Goal: Information Seeking & Learning: Compare options

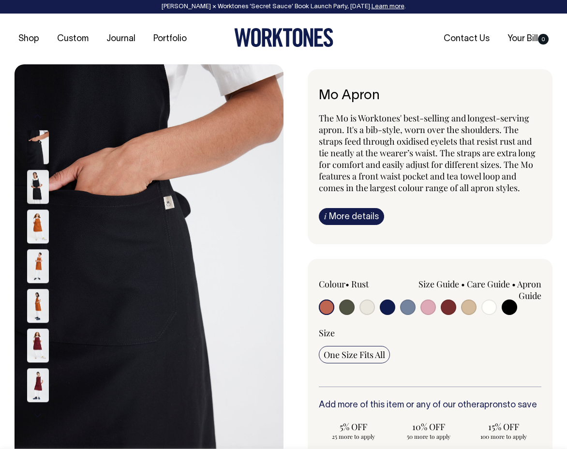
click at [324, 306] on input "radio" at bounding box center [326, 306] width 15 height 15
click at [326, 305] on input "radio" at bounding box center [326, 306] width 15 height 15
click at [325, 305] on input "radio" at bounding box center [326, 306] width 15 height 15
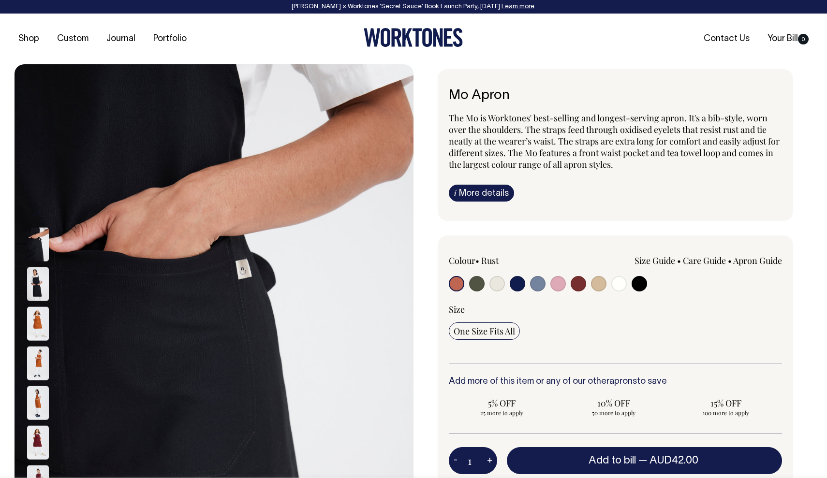
drag, startPoint x: 452, startPoint y: 285, endPoint x: 476, endPoint y: 285, distance: 24.2
click at [452, 285] on input "radio" at bounding box center [456, 283] width 15 height 15
click at [478, 284] on input "radio" at bounding box center [476, 283] width 15 height 15
radio input "true"
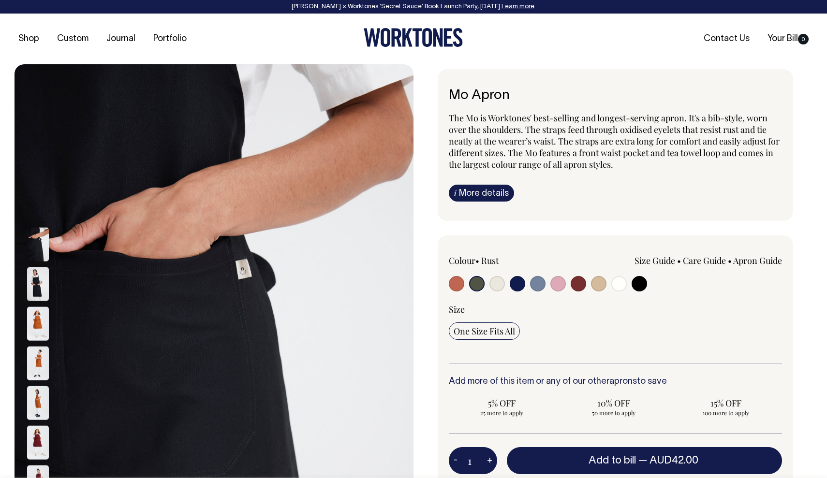
select select "Olive"
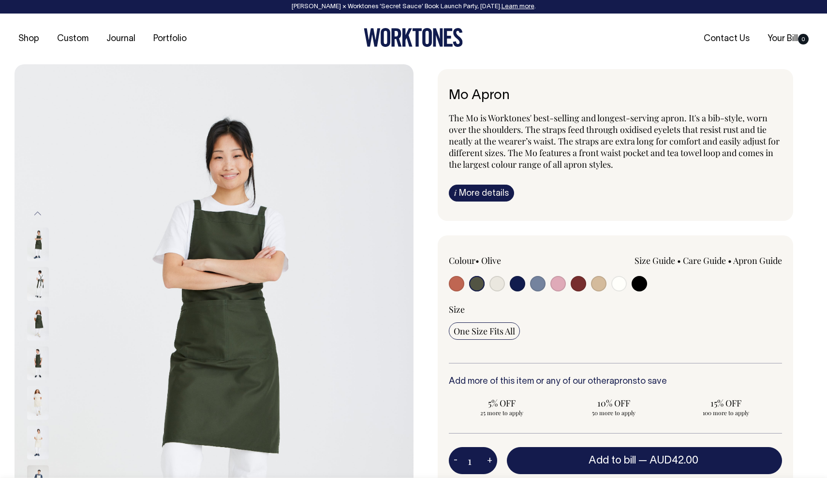
click at [458, 283] on input "radio" at bounding box center [456, 283] width 15 height 15
radio input "true"
select select "Rust"
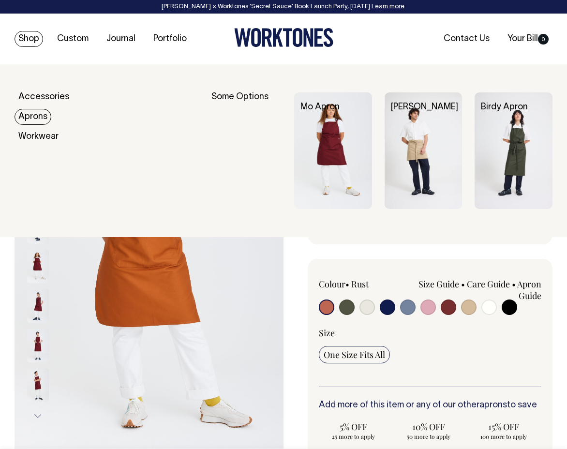
click at [32, 115] on link "Aprons" at bounding box center [33, 117] width 37 height 16
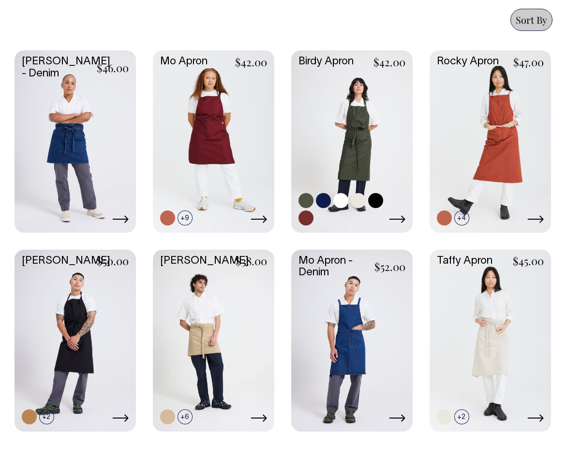
scroll to position [510, 0]
click at [371, 127] on link at bounding box center [351, 141] width 121 height 180
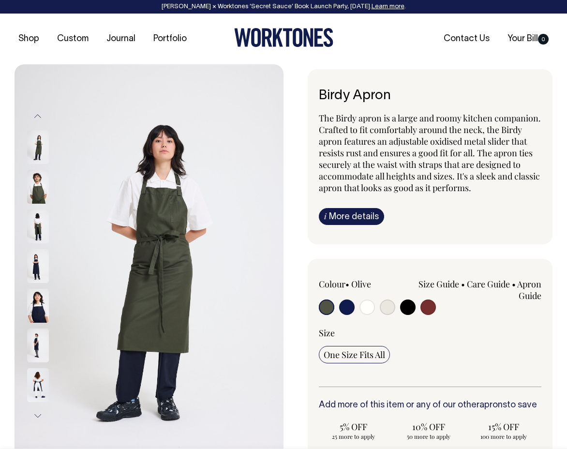
scroll to position [0, 0]
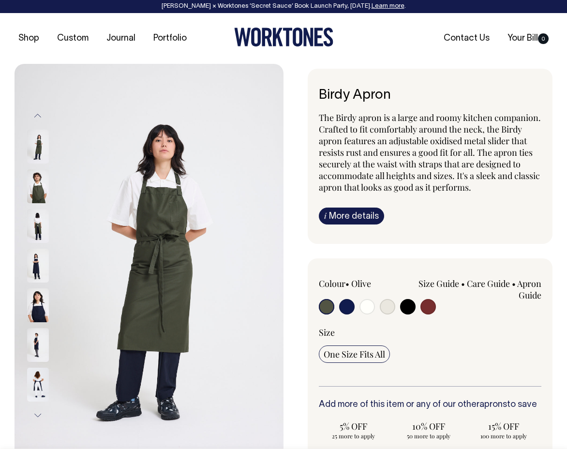
click at [32, 187] on img at bounding box center [38, 186] width 22 height 34
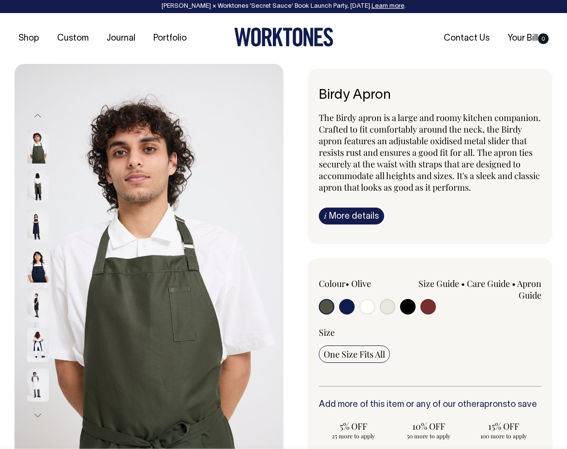
click at [38, 298] on img at bounding box center [38, 305] width 22 height 34
click at [429, 307] on input "radio" at bounding box center [427, 306] width 15 height 15
radio input "true"
select select "Burgundy"
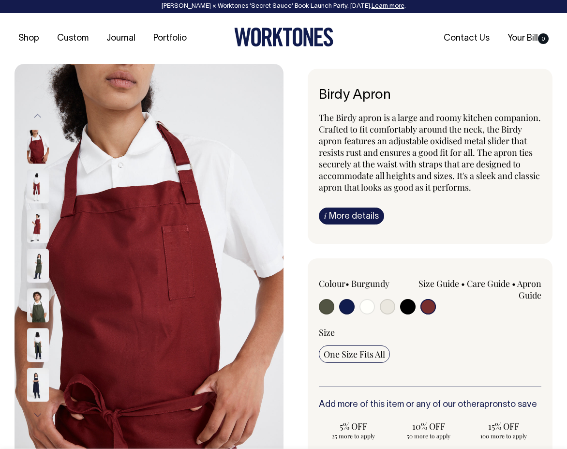
click at [409, 304] on input "radio" at bounding box center [407, 306] width 15 height 15
radio input "true"
select select "Black"
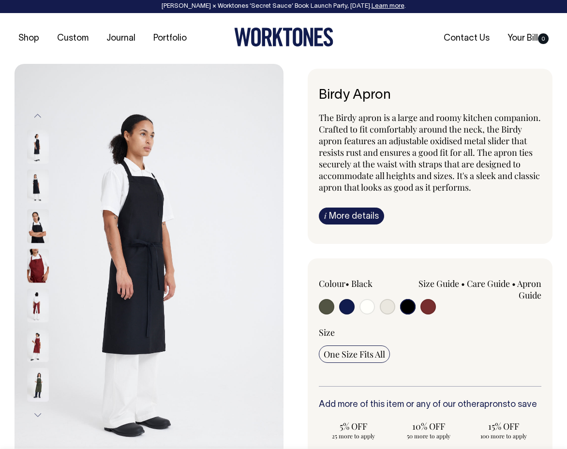
click at [377, 304] on div at bounding box center [363, 308] width 89 height 18
click at [367, 305] on input "radio" at bounding box center [366, 306] width 15 height 15
radio input "true"
select select "Off-White"
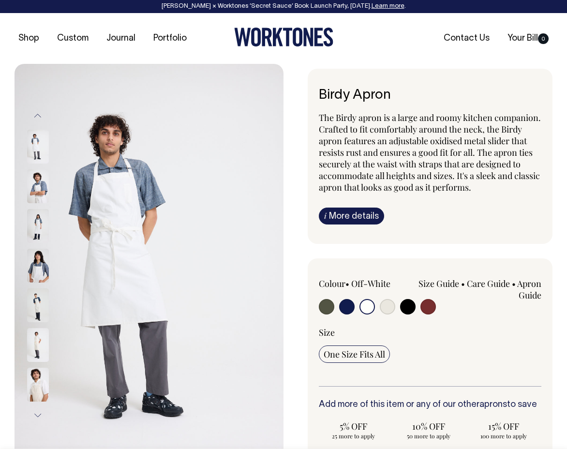
click at [347, 305] on input "radio" at bounding box center [346, 306] width 15 height 15
radio input "true"
select select "Dark Navy"
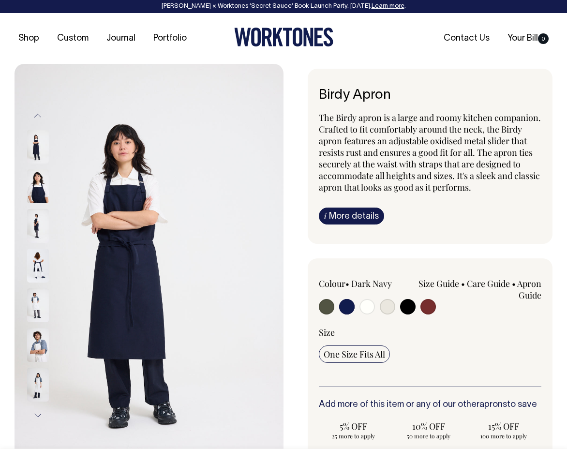
click at [324, 306] on input "radio" at bounding box center [326, 306] width 15 height 15
radio input "true"
select select "Olive"
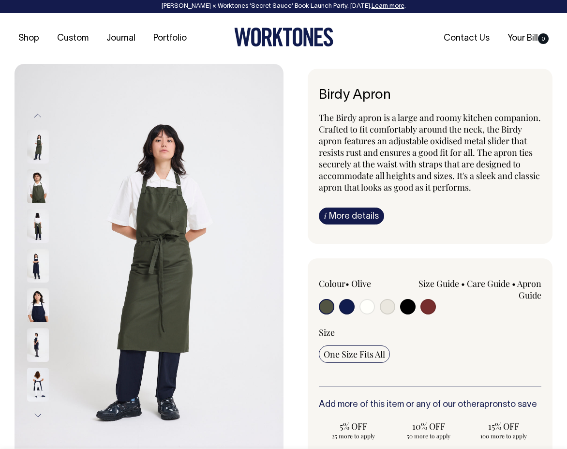
scroll to position [1, 0]
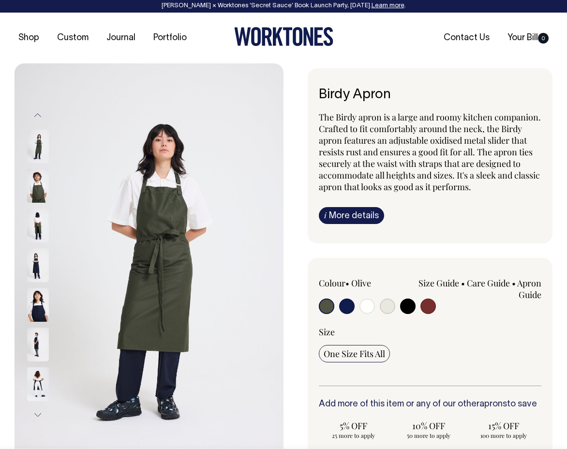
click at [345, 301] on input "radio" at bounding box center [346, 305] width 15 height 15
radio input "true"
select select "Dark Navy"
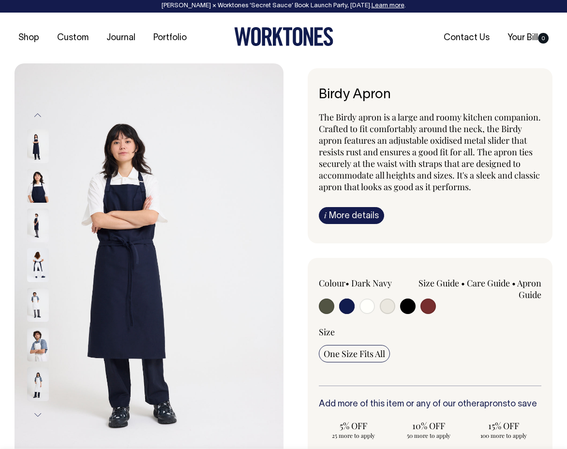
click at [386, 306] on input "radio" at bounding box center [387, 305] width 15 height 15
radio input "true"
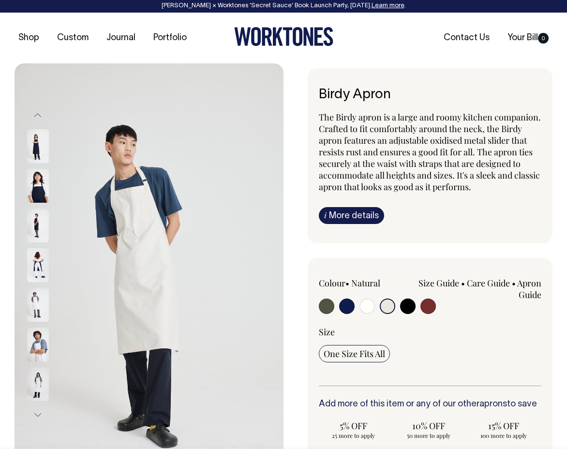
radio input "true"
select select "Natural"
click at [406, 306] on input "radio" at bounding box center [407, 305] width 15 height 15
radio input "true"
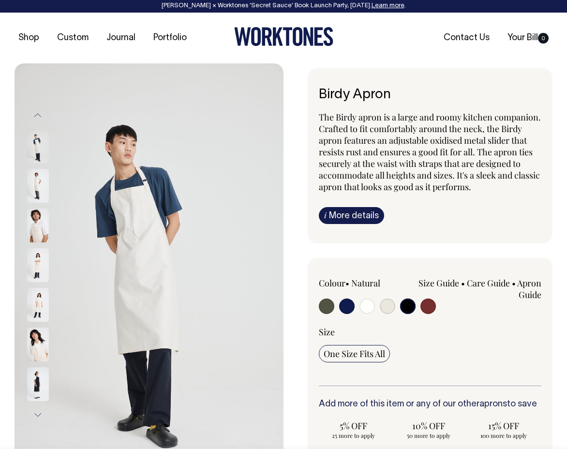
radio input "true"
select select "Black"
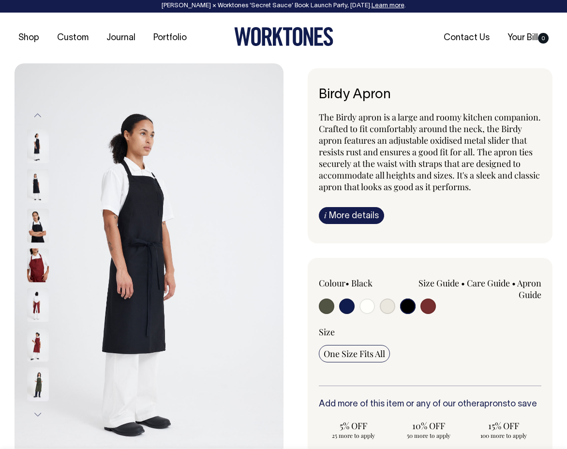
click at [433, 307] on input "radio" at bounding box center [427, 305] width 15 height 15
radio input "true"
select select "Burgundy"
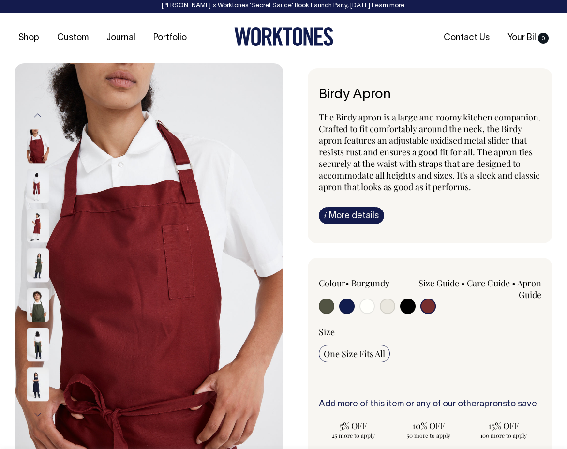
click at [364, 302] on input "radio" at bounding box center [366, 305] width 15 height 15
radio input "true"
select select "Off-White"
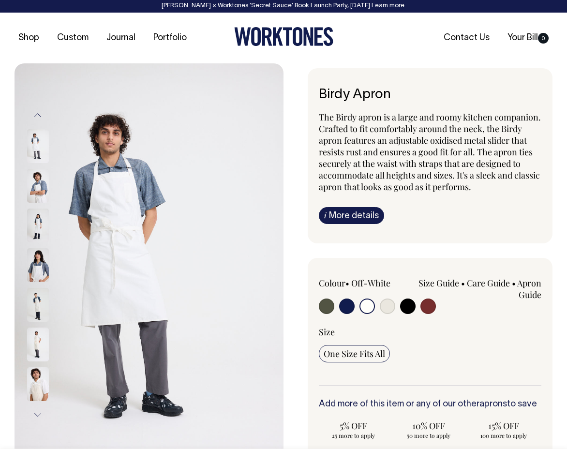
click at [347, 304] on input "radio" at bounding box center [346, 305] width 15 height 15
radio input "true"
select select "Dark Navy"
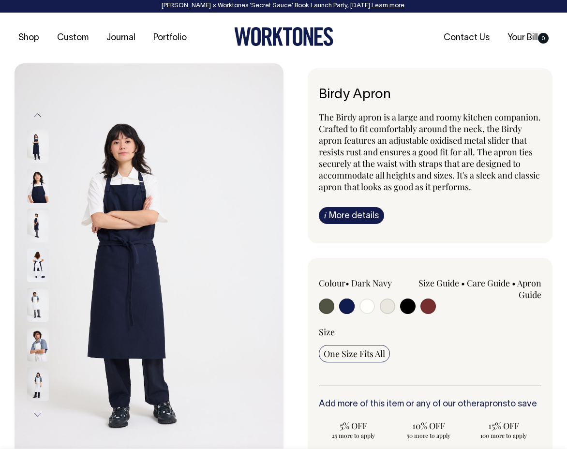
click at [323, 308] on input "radio" at bounding box center [326, 305] width 15 height 15
radio input "true"
select select "Olive"
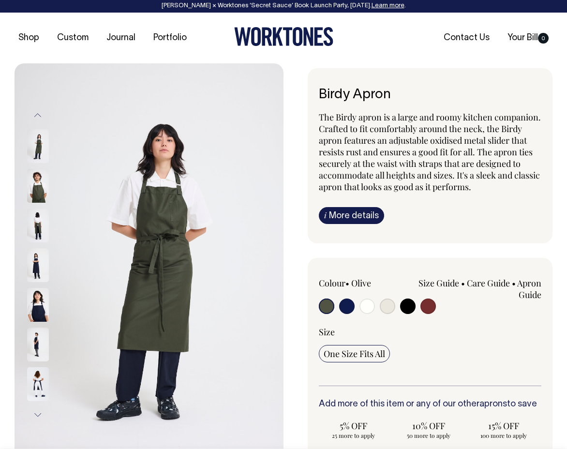
drag, startPoint x: 340, startPoint y: 302, endPoint x: 348, endPoint y: 303, distance: 7.9
click at [340, 302] on input "radio" at bounding box center [346, 305] width 15 height 15
radio input "true"
select select "Dark Navy"
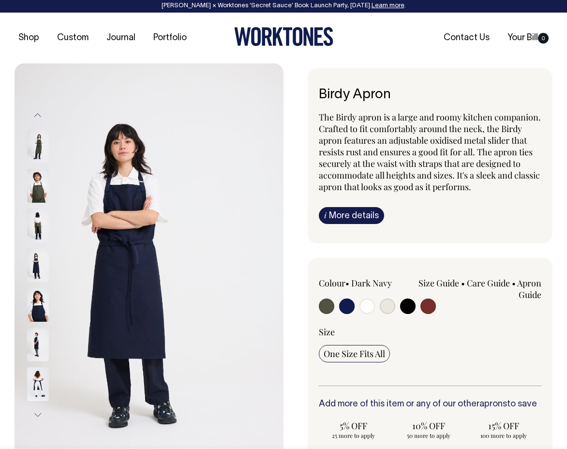
drag, startPoint x: 348, startPoint y: 303, endPoint x: 389, endPoint y: 304, distance: 41.6
click at [351, 303] on input "radio" at bounding box center [346, 305] width 15 height 15
drag, startPoint x: 397, startPoint y: 305, endPoint x: 414, endPoint y: 305, distance: 17.4
click at [401, 305] on div at bounding box center [363, 307] width 89 height 18
drag, startPoint x: 421, startPoint y: 305, endPoint x: 429, endPoint y: 304, distance: 7.8
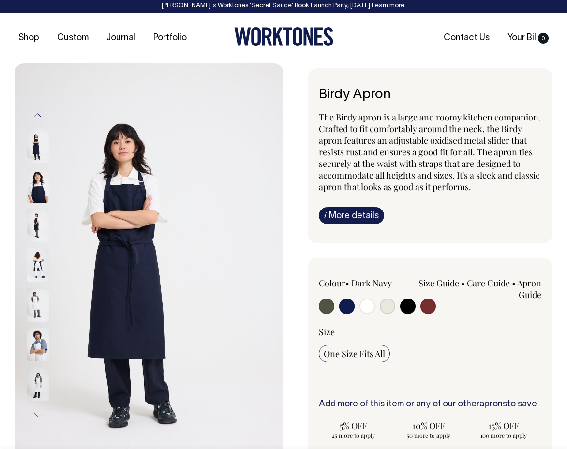
click at [423, 305] on input "radio" at bounding box center [427, 305] width 15 height 15
radio input "true"
select select "Burgundy"
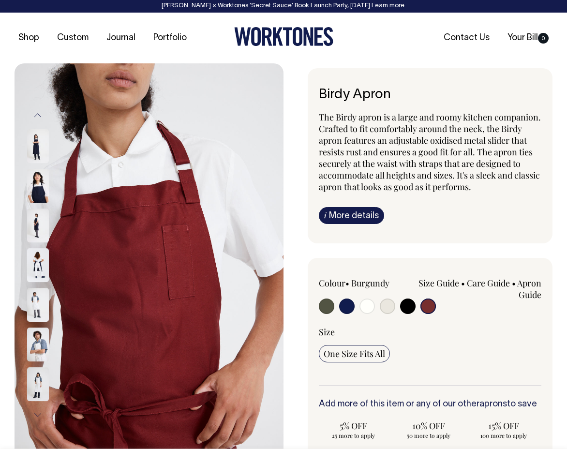
click at [429, 304] on input "radio" at bounding box center [427, 305] width 15 height 15
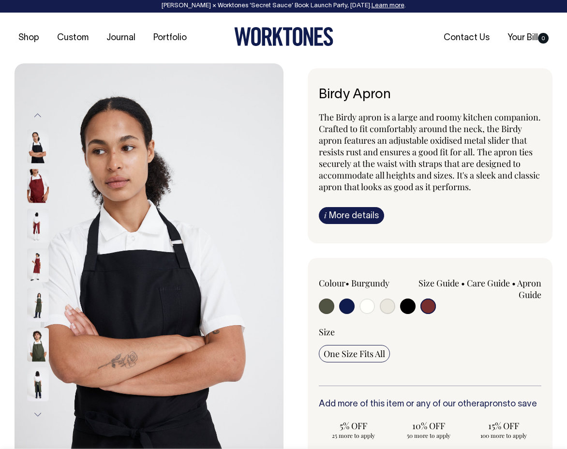
click at [431, 308] on input "radio" at bounding box center [427, 305] width 15 height 15
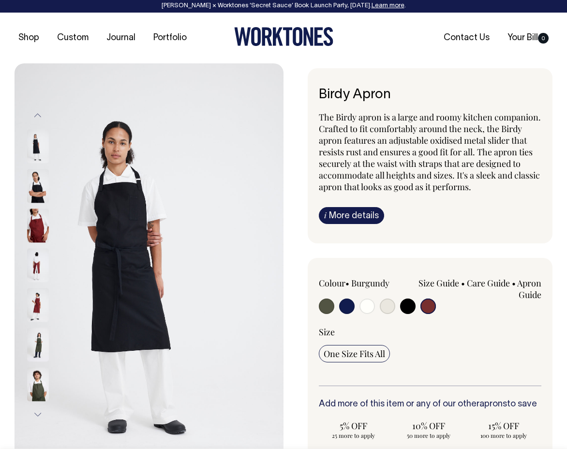
click at [38, 215] on img at bounding box center [38, 225] width 22 height 34
